Goal: Share content: Share content

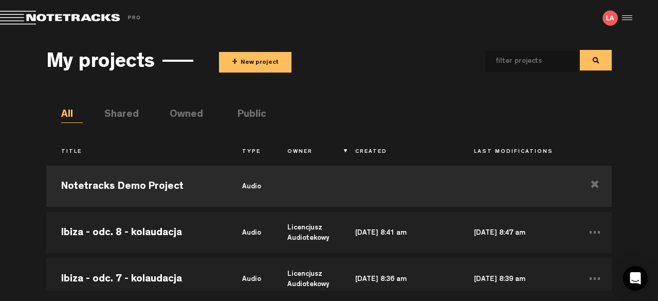
click at [260, 62] on button "+ New project" at bounding box center [255, 62] width 72 height 21
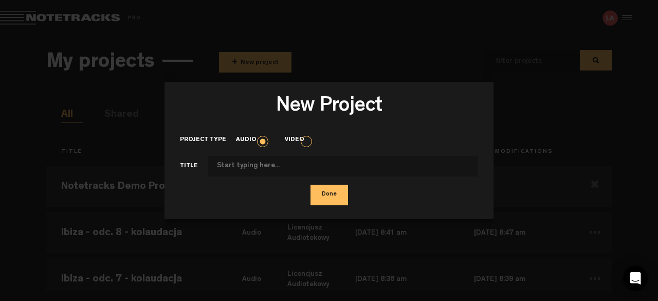
type input "i"
type input "Ibiza - odc. 1 - po zmianach"
click at [331, 196] on button "Done" at bounding box center [330, 195] width 38 height 21
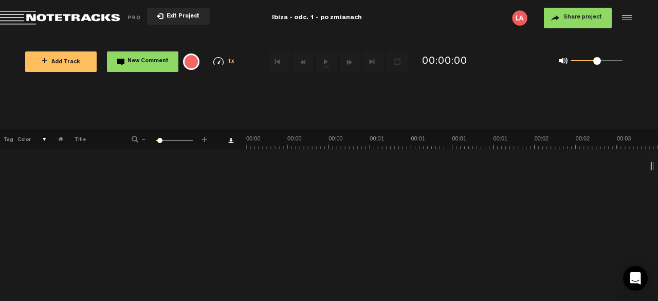
click at [73, 60] on span "+ Add Track" at bounding box center [61, 63] width 39 height 6
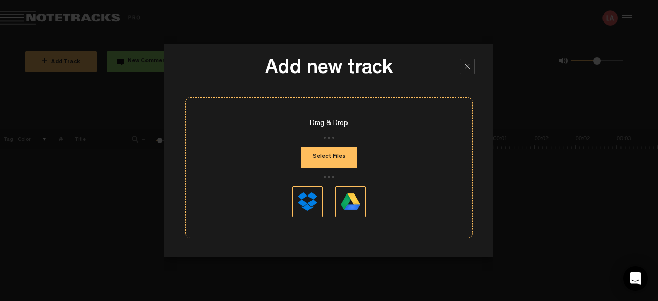
click at [333, 153] on button "Select Files" at bounding box center [329, 157] width 56 height 21
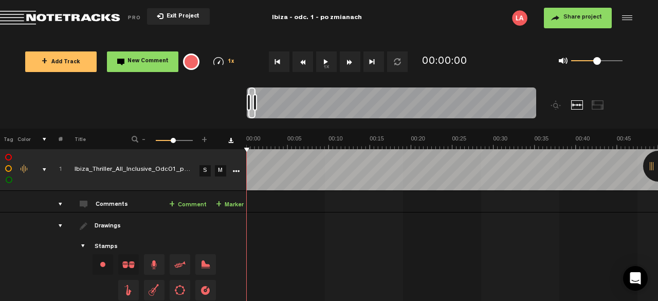
click at [585, 20] on span "Share project" at bounding box center [583, 17] width 39 height 6
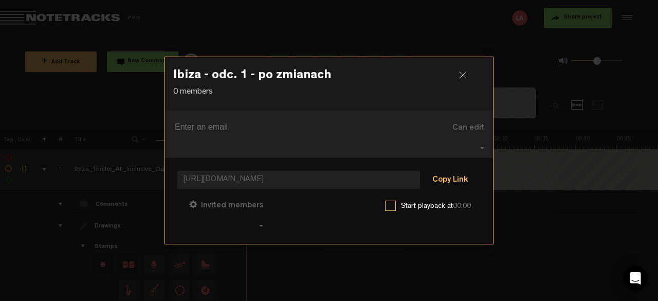
click at [451, 174] on button "Copy Link" at bounding box center [450, 180] width 56 height 21
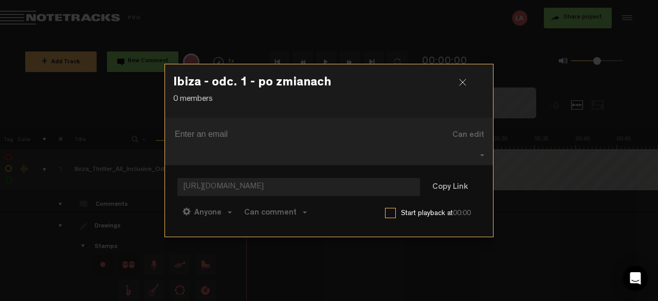
click at [466, 88] on div at bounding box center [466, 86] width 15 height 15
